Goal: Information Seeking & Learning: Check status

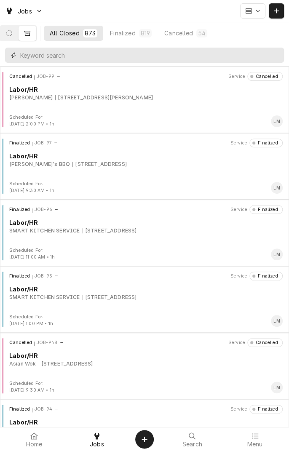
click at [110, 58] on input "Dynamic Content Wrapper" at bounding box center [149, 55] width 259 height 15
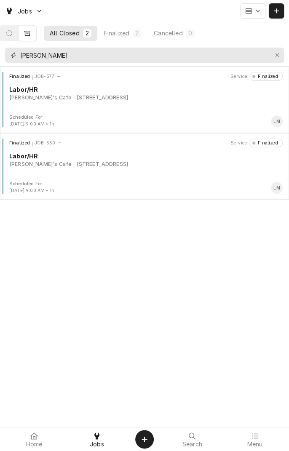
type input "Pete"
click at [61, 171] on div "Finalized JOB-550 Service Finalized Labor/HR Pete's Cafe 746 US-90, Schulenburg…" at bounding box center [144, 160] width 282 height 42
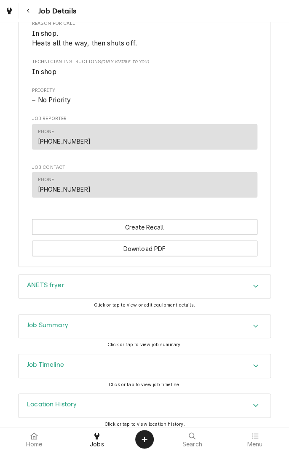
scroll to position [419, 0]
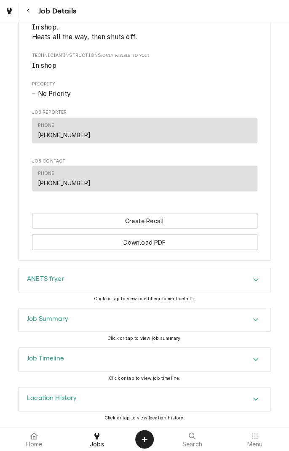
click at [250, 324] on div "Accordion Header" at bounding box center [255, 320] width 13 height 10
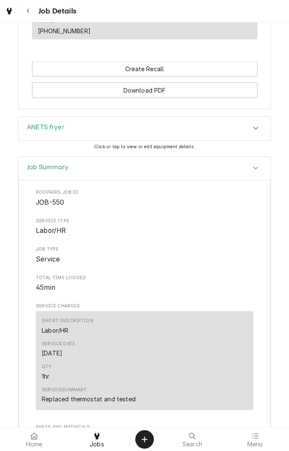
scroll to position [570, 0]
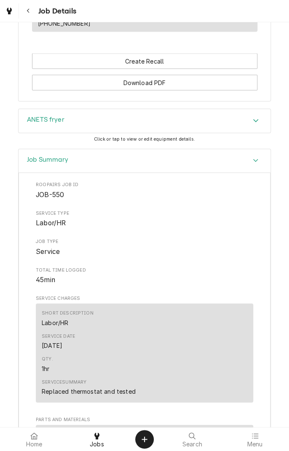
click at [257, 124] on icon "Accordion Header" at bounding box center [256, 120] width 6 height 7
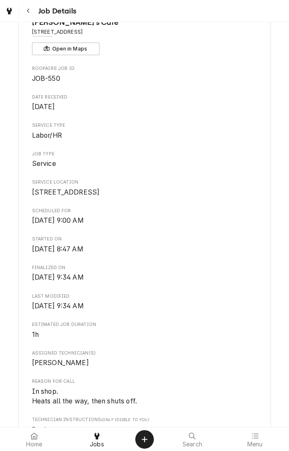
scroll to position [46, 0]
click at [31, 14] on div "Navigate back" at bounding box center [28, 11] width 8 height 8
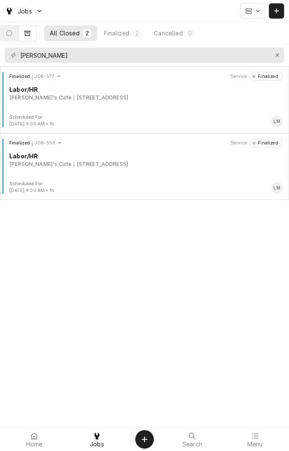
click at [85, 97] on div "[STREET_ADDRESS]" at bounding box center [101, 98] width 54 height 8
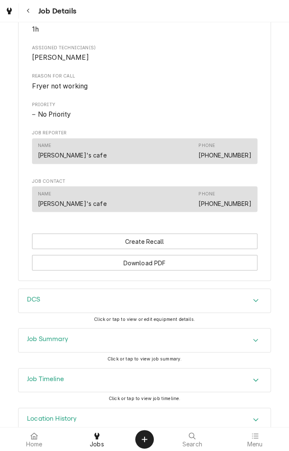
scroll to position [353, 0]
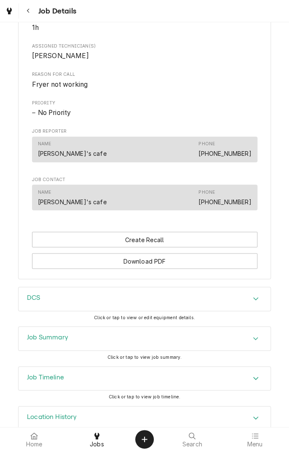
click at [254, 302] on icon "Accordion Header" at bounding box center [256, 298] width 6 height 7
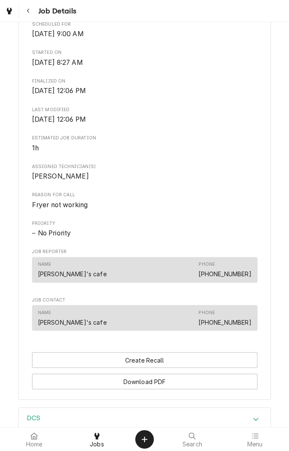
click at [216, 194] on div "Roopairs Job ID JOB-577 Date Received [DATE] Service Type Labor/HR Job Type Ser…" at bounding box center [144, 107] width 225 height 456
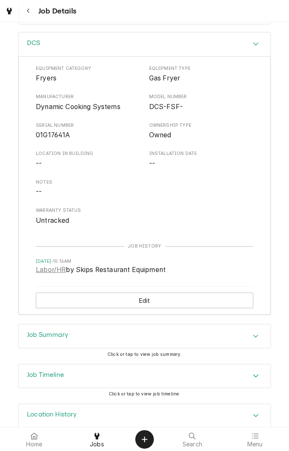
scroll to position [632, 0]
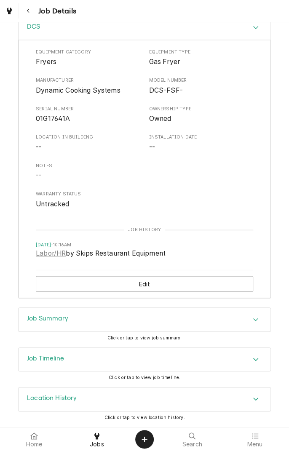
click at [247, 323] on div "Job Summary" at bounding box center [145, 320] width 252 height 24
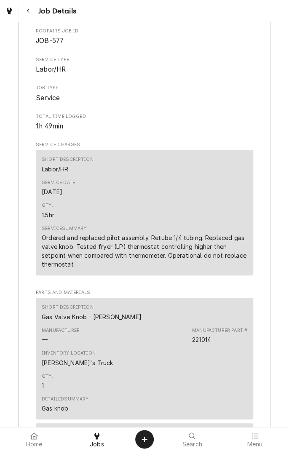
scroll to position [938, 0]
click at [34, 17] on button "Navigate back" at bounding box center [28, 10] width 15 height 15
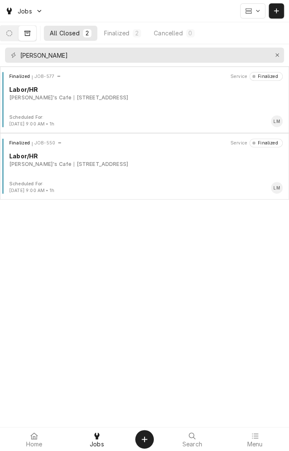
click at [182, 174] on div "Finalized JOB-550 Service Finalized Labor/HR [PERSON_NAME]'s Cafe 746 US-90, [G…" at bounding box center [144, 160] width 282 height 42
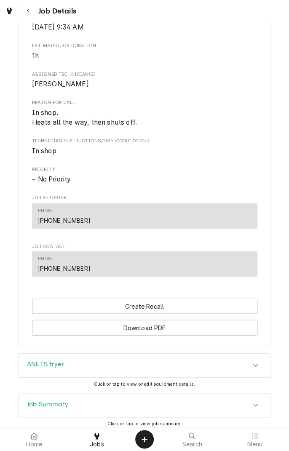
scroll to position [419, 0]
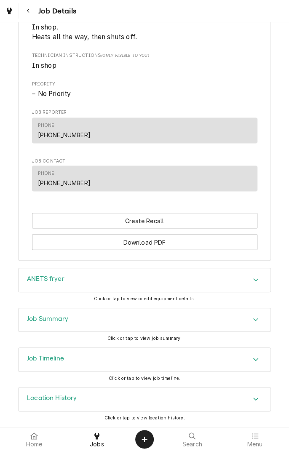
click at [254, 320] on icon "Accordion Header" at bounding box center [255, 319] width 5 height 3
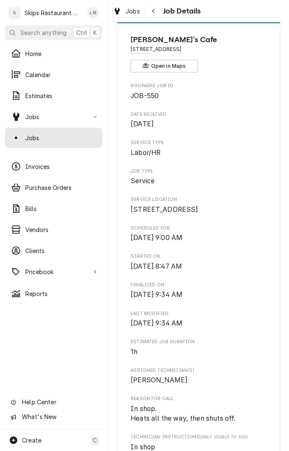
scroll to position [24, 0]
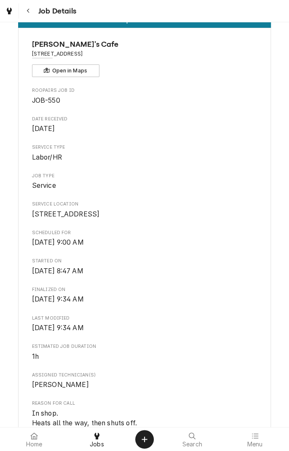
click at [198, 275] on div "Started On Tue, Mar 18th, 2025 - 8:47 AM" at bounding box center [144, 267] width 225 height 18
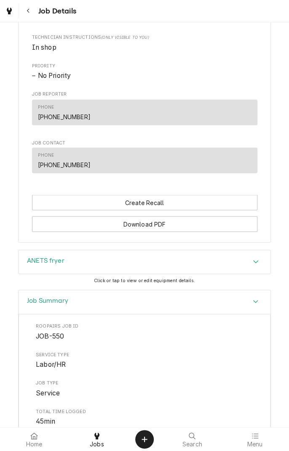
scroll to position [430, 0]
click at [193, 339] on span "JOB-550" at bounding box center [144, 335] width 217 height 10
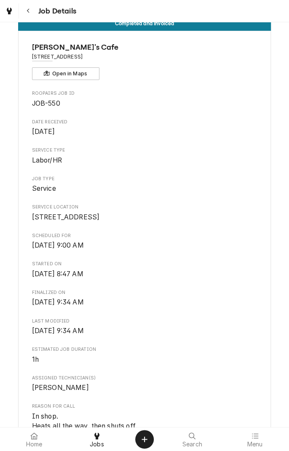
scroll to position [0, 0]
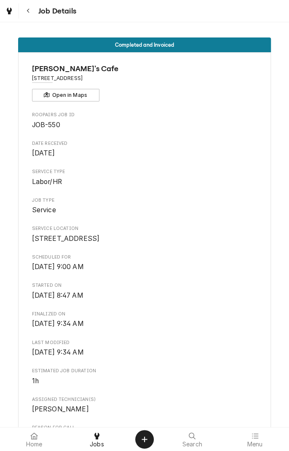
click at [28, 11] on icon "Navigate back" at bounding box center [29, 11] width 4 height 6
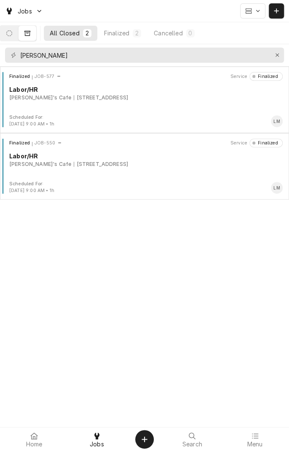
click at [90, 96] on div "[STREET_ADDRESS]" at bounding box center [101, 98] width 54 height 8
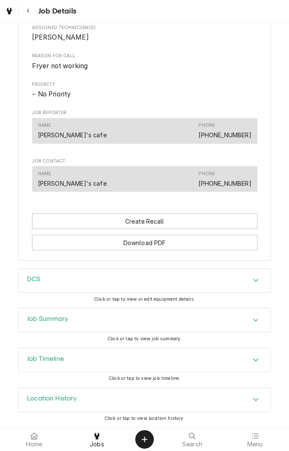
scroll to position [380, 0]
click at [166, 323] on div "Job Summary" at bounding box center [145, 320] width 252 height 24
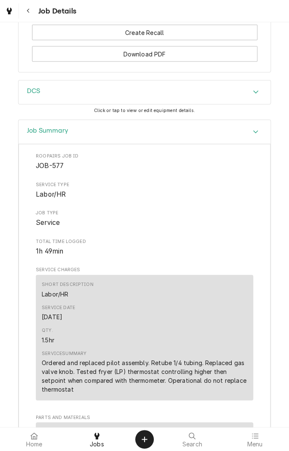
scroll to position [561, 0]
